Goal: Check status: Check status

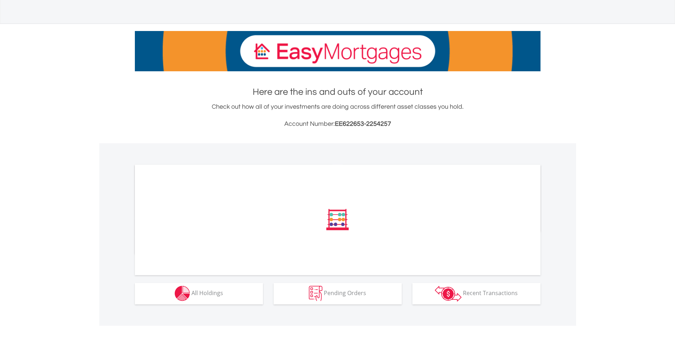
scroll to position [77, 0]
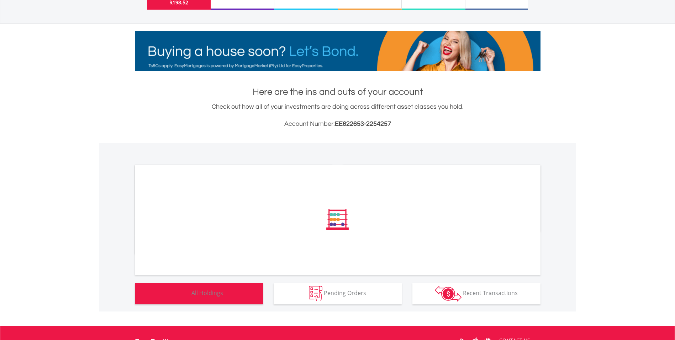
click at [218, 288] on button "Holdings All Holdings" at bounding box center [199, 293] width 128 height 21
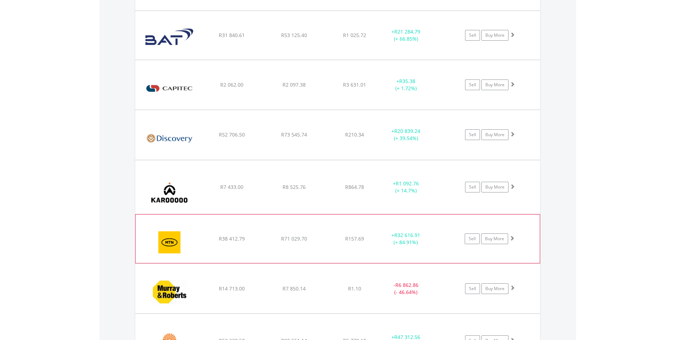
scroll to position [948, 0]
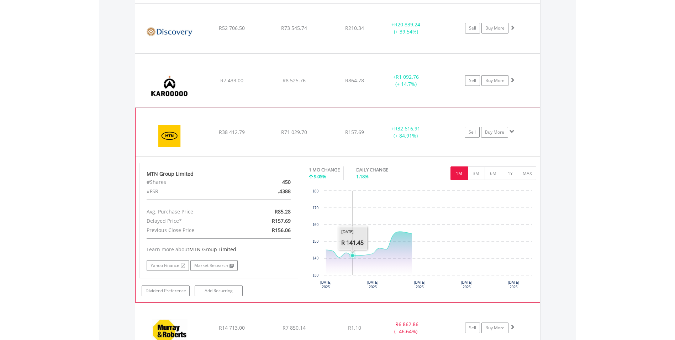
scroll to position [1055, 0]
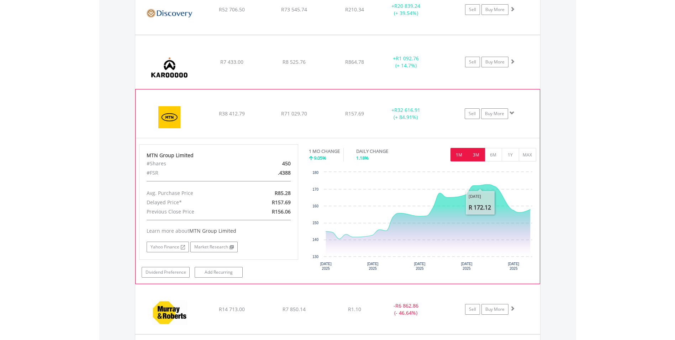
click at [481, 160] on button "3M" at bounding box center [476, 155] width 17 height 14
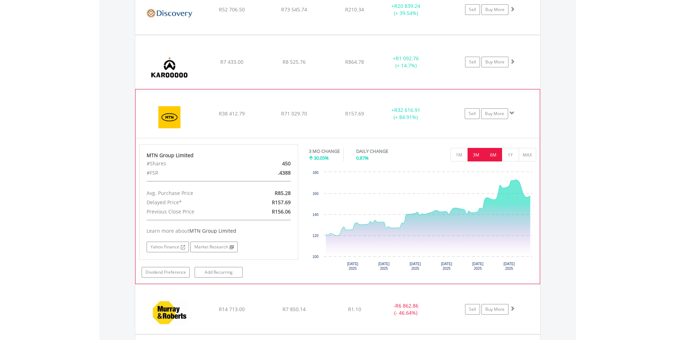
click at [495, 159] on button "6M" at bounding box center [493, 155] width 17 height 14
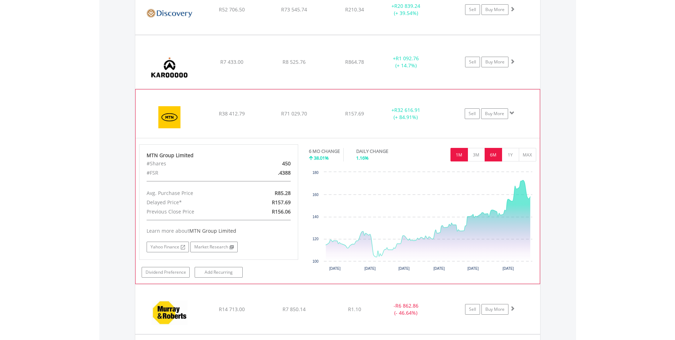
click at [461, 157] on button "1M" at bounding box center [459, 155] width 17 height 14
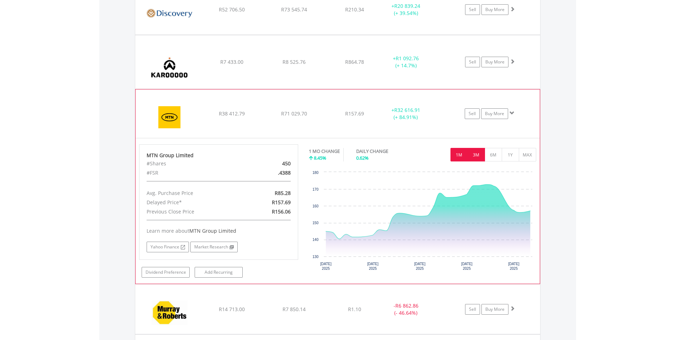
click at [470, 156] on button "3M" at bounding box center [476, 155] width 17 height 14
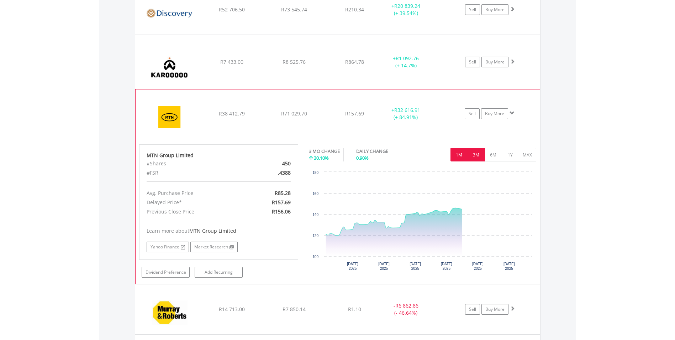
click at [457, 155] on button "1M" at bounding box center [459, 155] width 17 height 14
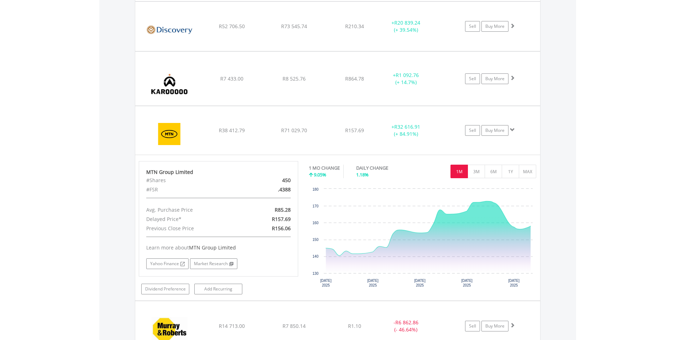
scroll to position [1038, 0]
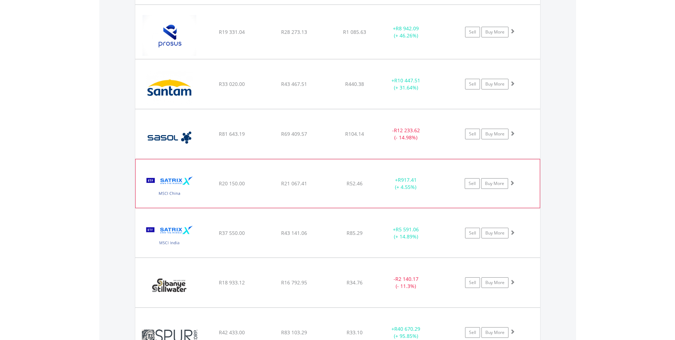
scroll to position [1644, 0]
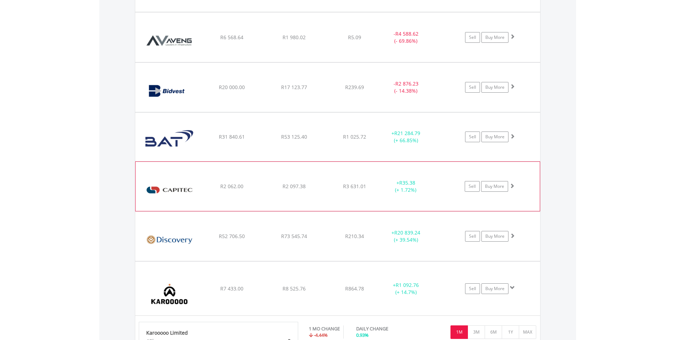
scroll to position [861, 0]
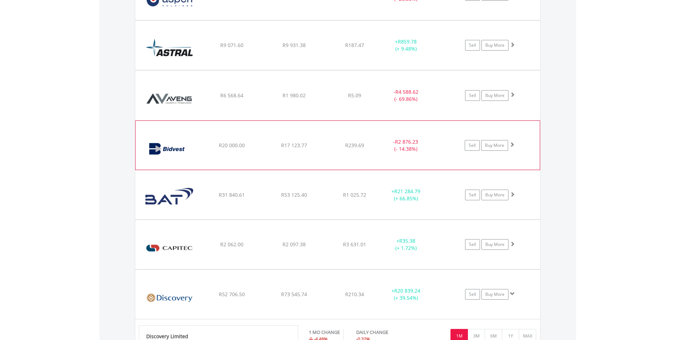
scroll to position [754, 0]
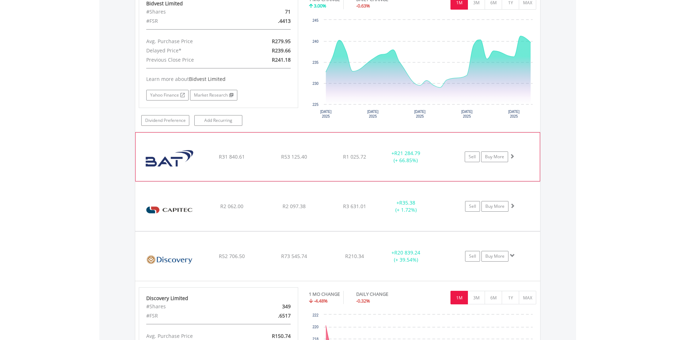
scroll to position [1074, 0]
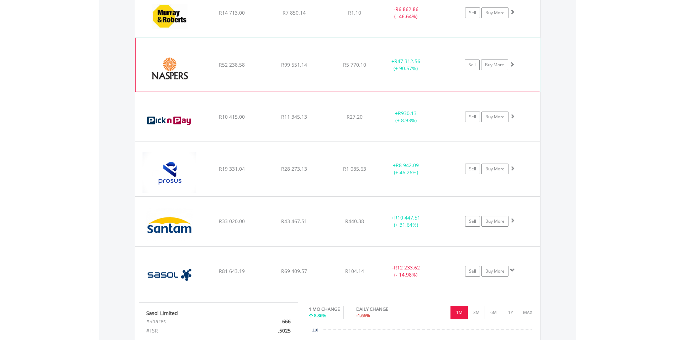
scroll to position [1929, 0]
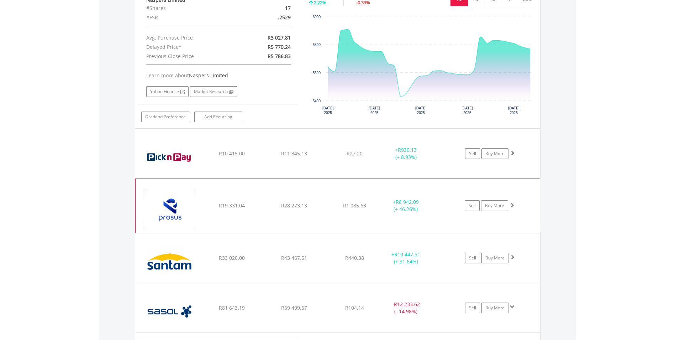
scroll to position [2071, 0]
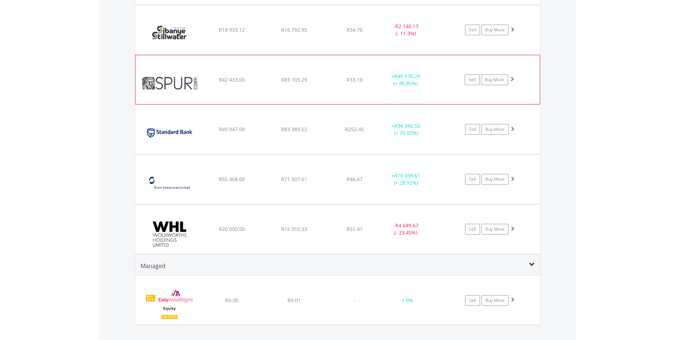
scroll to position [2854, 0]
